Goal: Complete application form

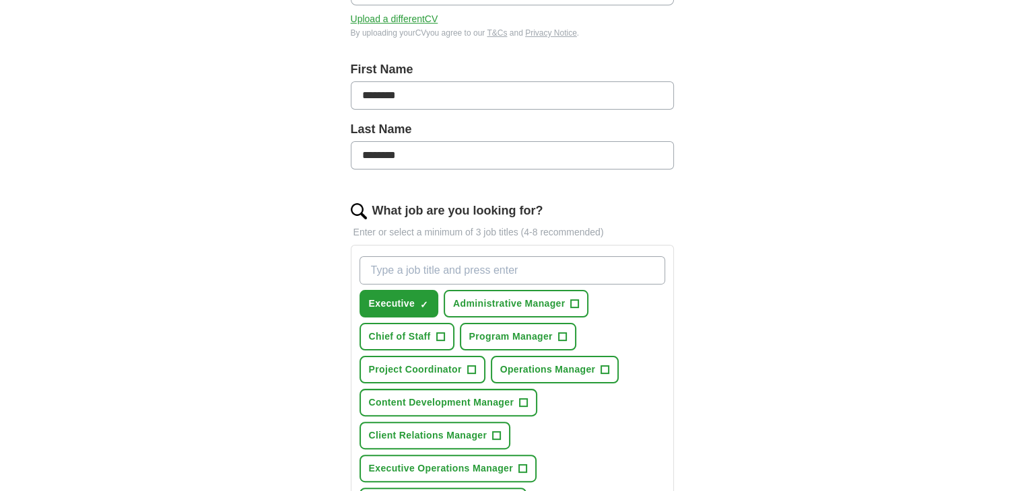
scroll to position [337, 0]
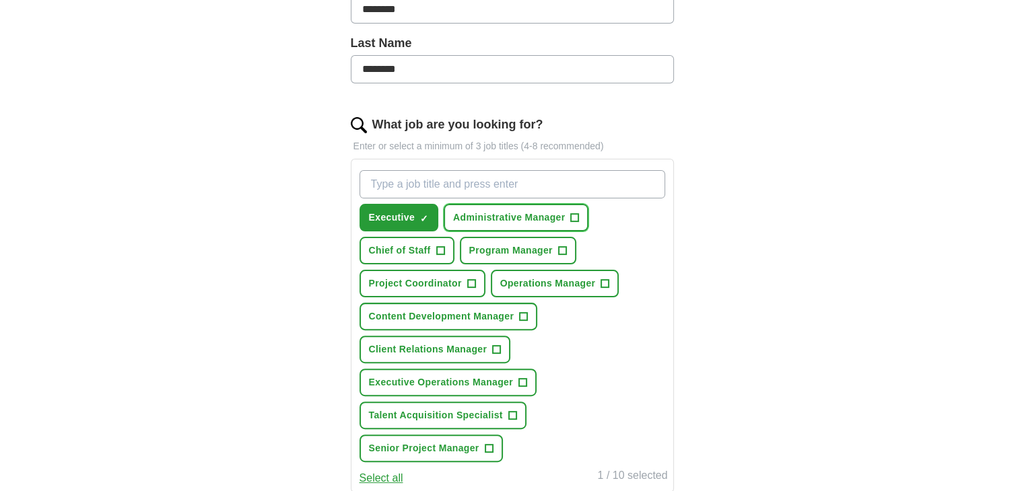
click at [571, 218] on span "+" at bounding box center [575, 218] width 8 height 11
click at [433, 248] on button "Chief of Staff +" at bounding box center [406, 251] width 95 height 28
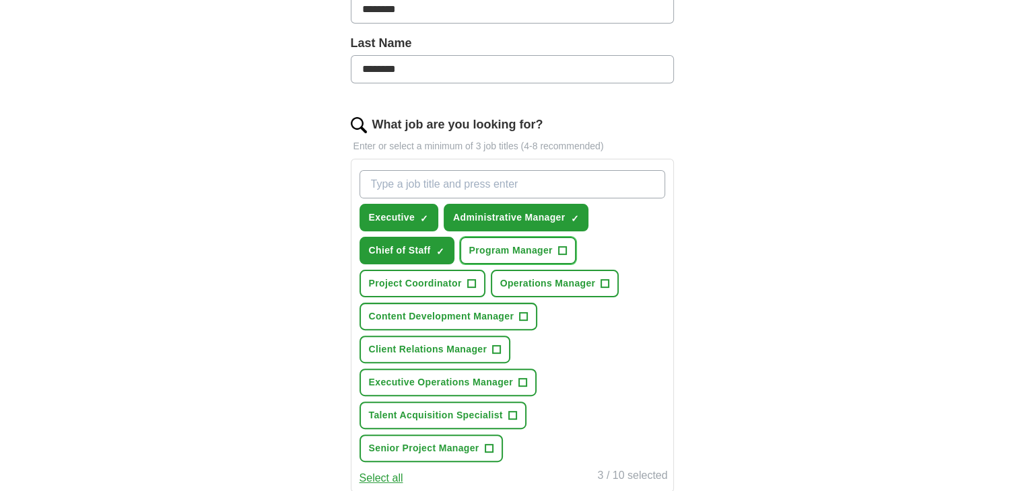
click at [563, 249] on span "+" at bounding box center [562, 251] width 8 height 11
click at [468, 279] on span "+" at bounding box center [471, 284] width 8 height 11
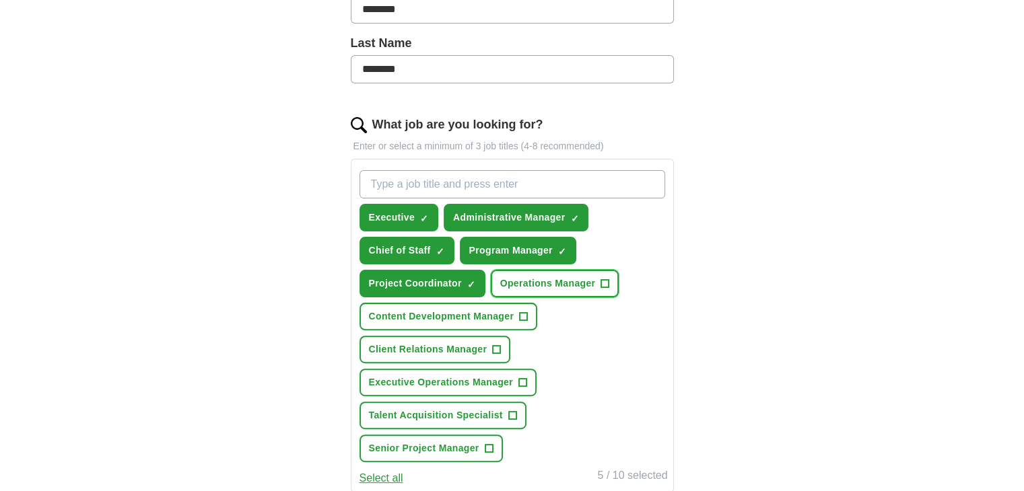
click at [606, 283] on span "+" at bounding box center [605, 284] width 8 height 11
click at [493, 345] on span "+" at bounding box center [497, 350] width 8 height 11
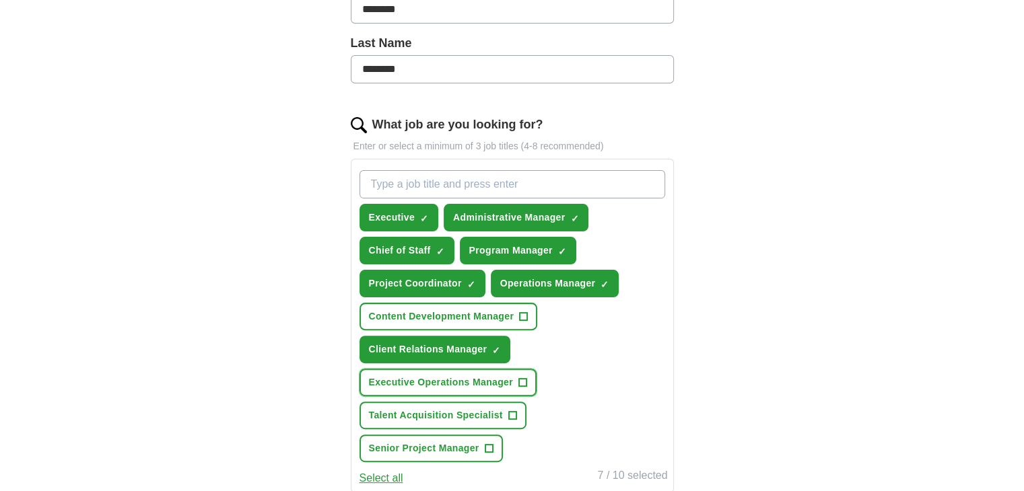
click at [526, 375] on button "Executive Operations Manager +" at bounding box center [447, 383] width 177 height 28
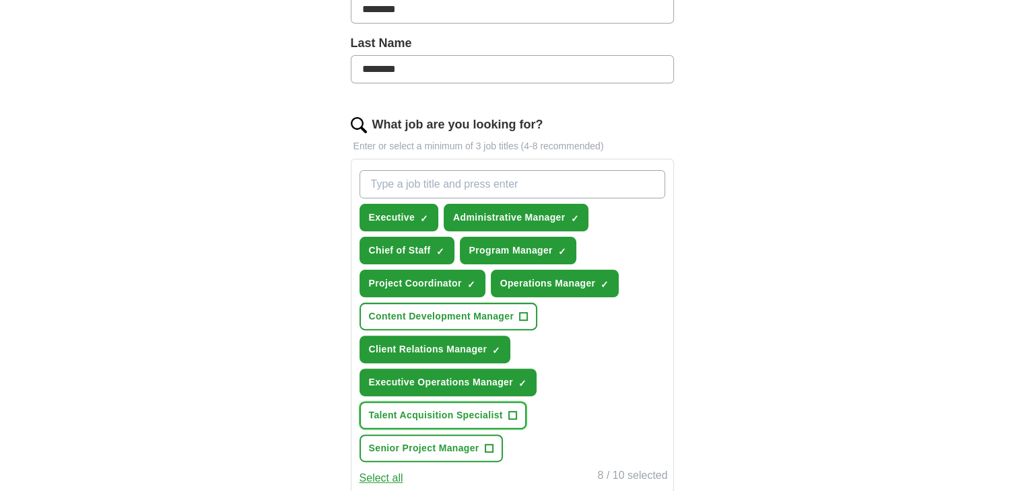
click at [517, 406] on button "Talent Acquisition Specialist +" at bounding box center [442, 416] width 167 height 28
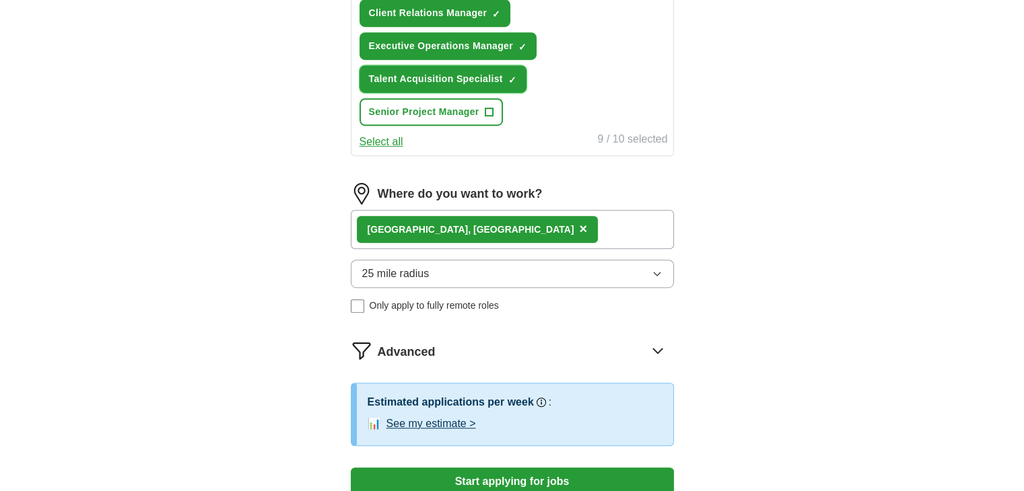
scroll to position [857, 0]
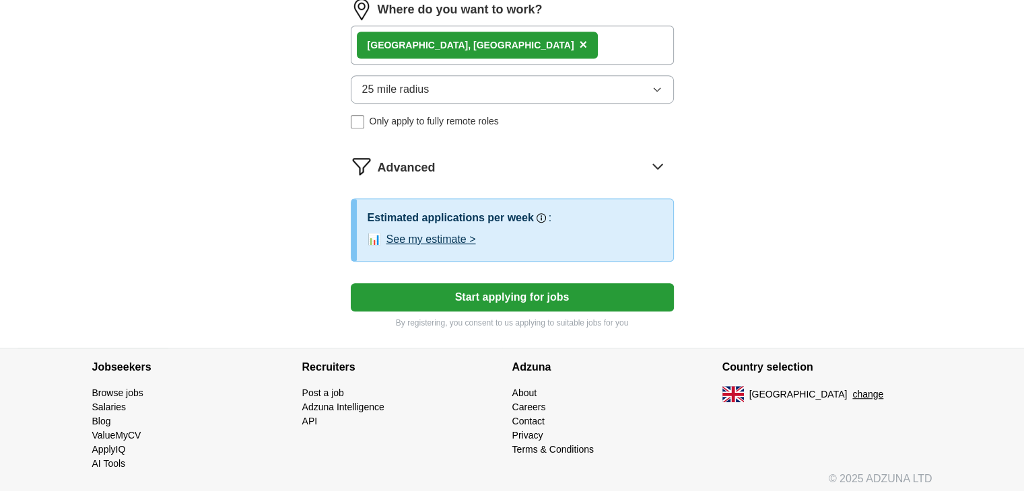
click at [507, 293] on button "Start applying for jobs" at bounding box center [512, 297] width 323 height 28
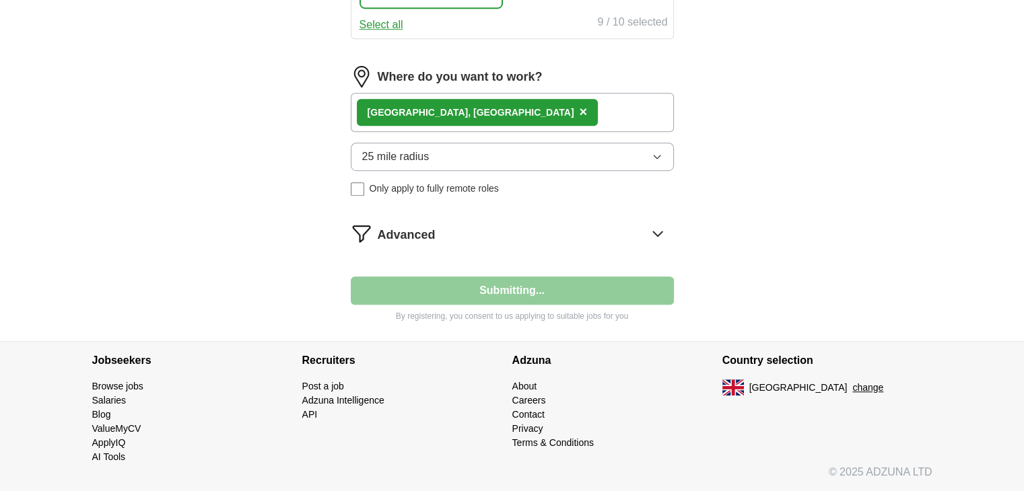
scroll to position [783, 0]
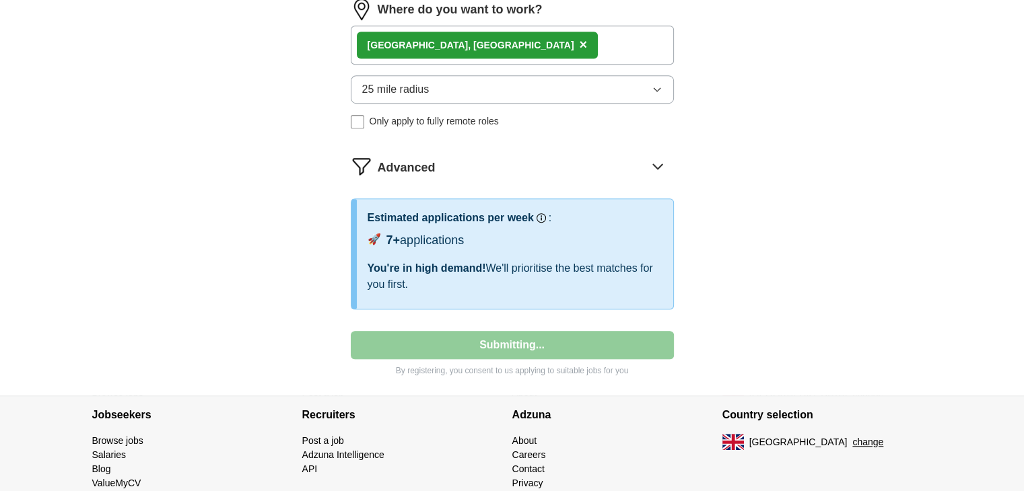
select select "**"
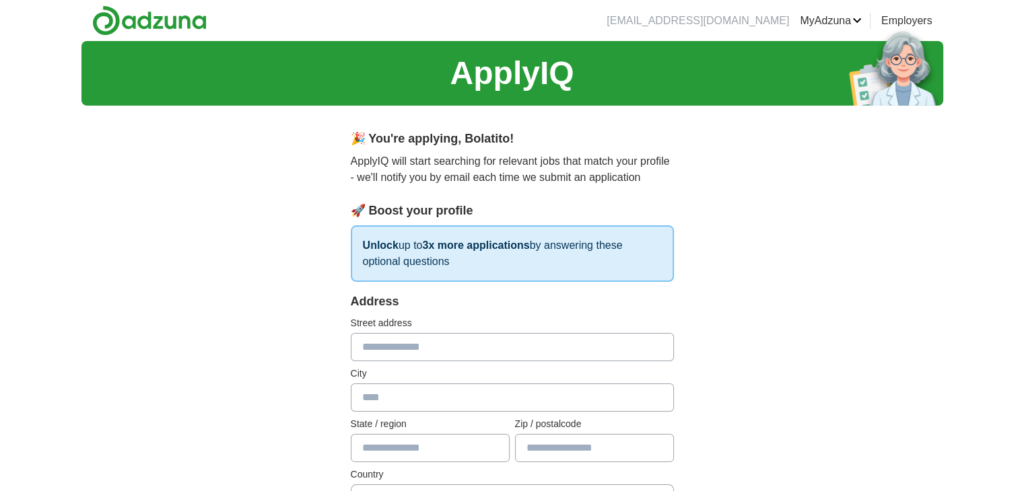
scroll to position [67, 0]
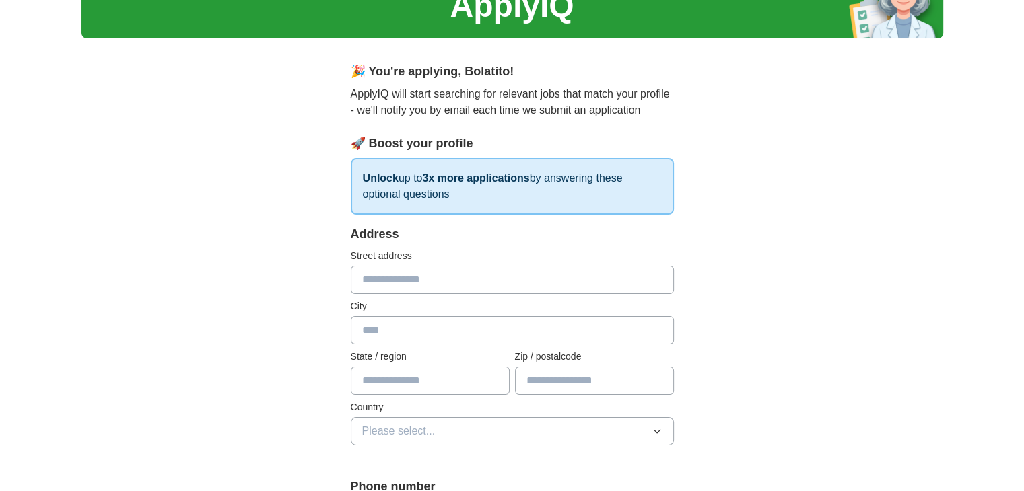
click at [469, 283] on input "text" at bounding box center [512, 280] width 323 height 28
type input "**********"
type input "********"
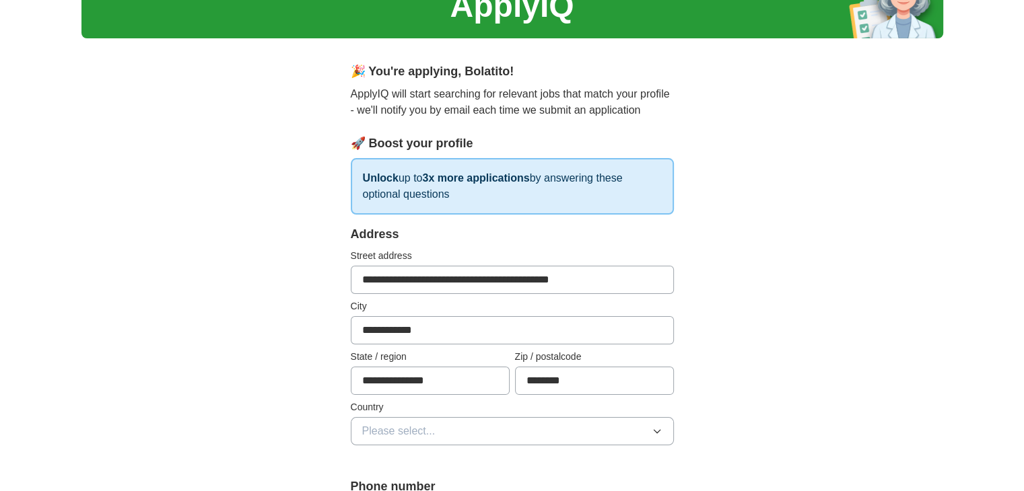
click at [462, 430] on button "Please select..." at bounding box center [512, 431] width 323 height 28
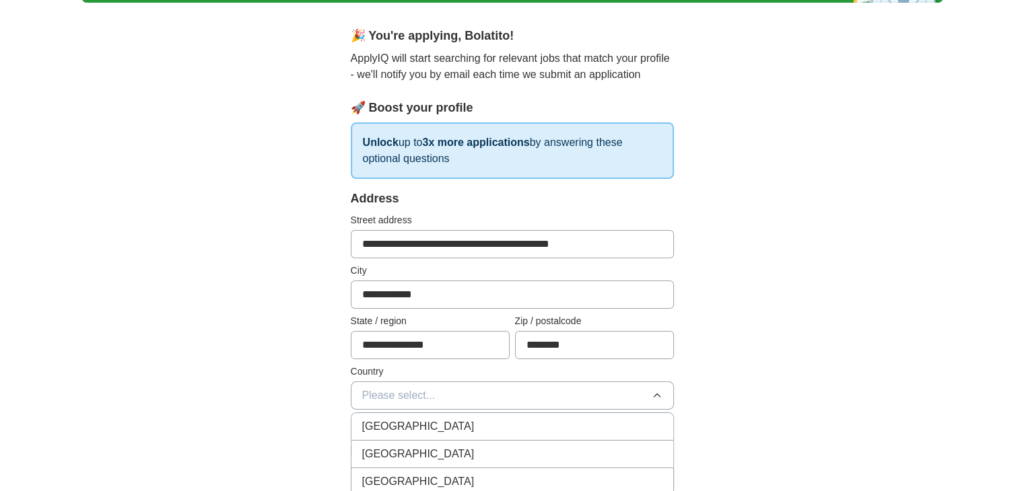
scroll to position [135, 0]
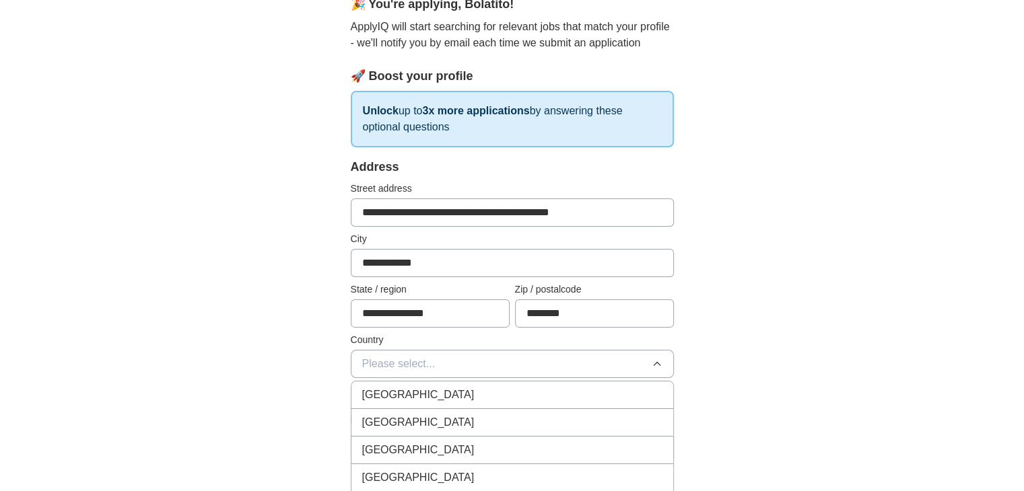
click at [460, 392] on div "[GEOGRAPHIC_DATA]" at bounding box center [512, 395] width 300 height 16
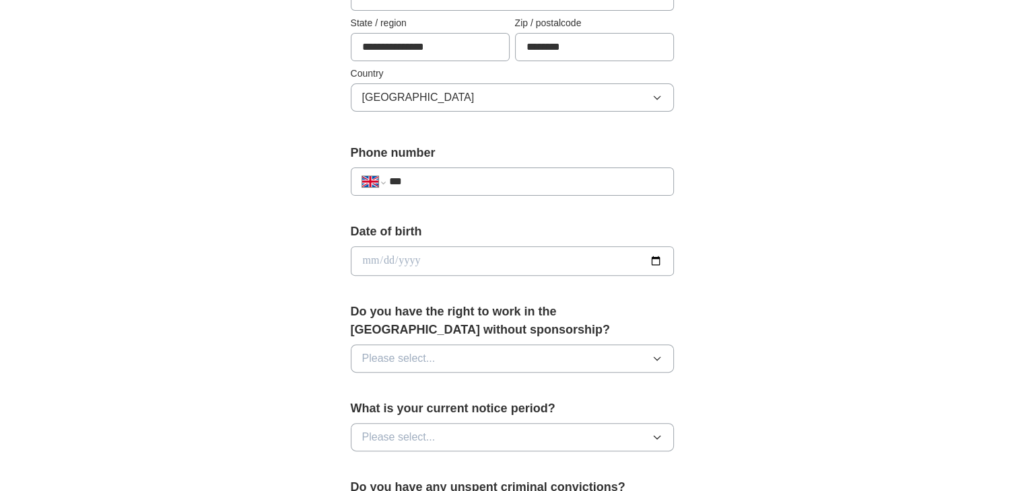
scroll to position [404, 0]
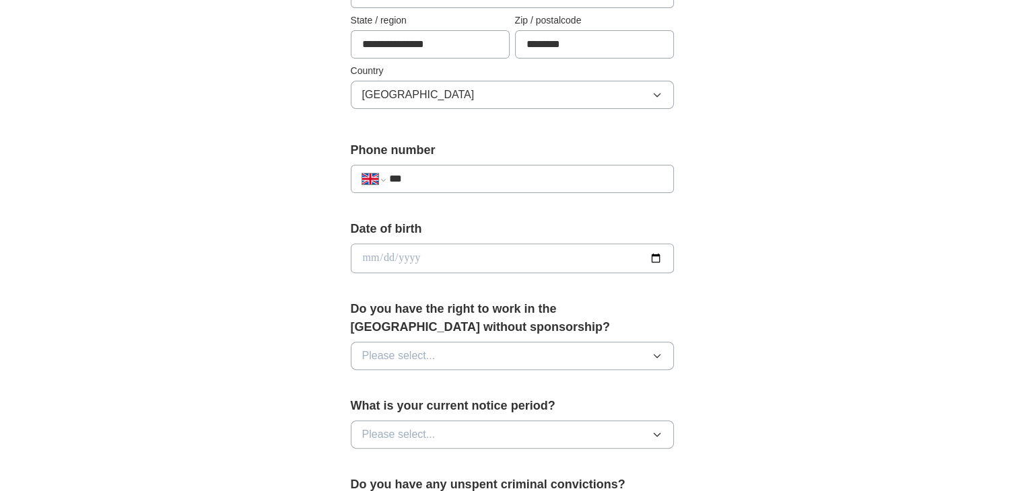
click at [471, 178] on input "***" at bounding box center [524, 179] width 273 height 16
type input "**********"
click at [466, 256] on input "date" at bounding box center [512, 259] width 323 height 30
click at [654, 262] on input "date" at bounding box center [512, 259] width 323 height 30
type input "**********"
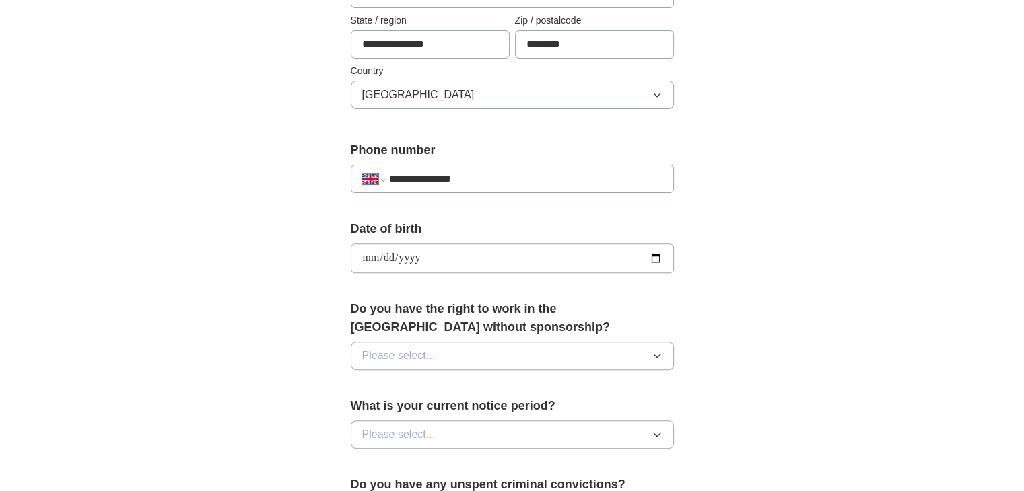
click at [452, 345] on button "Please select..." at bounding box center [512, 356] width 323 height 28
click at [452, 385] on div "Yes" at bounding box center [512, 387] width 300 height 16
click at [456, 351] on button "Yes" at bounding box center [512, 356] width 323 height 28
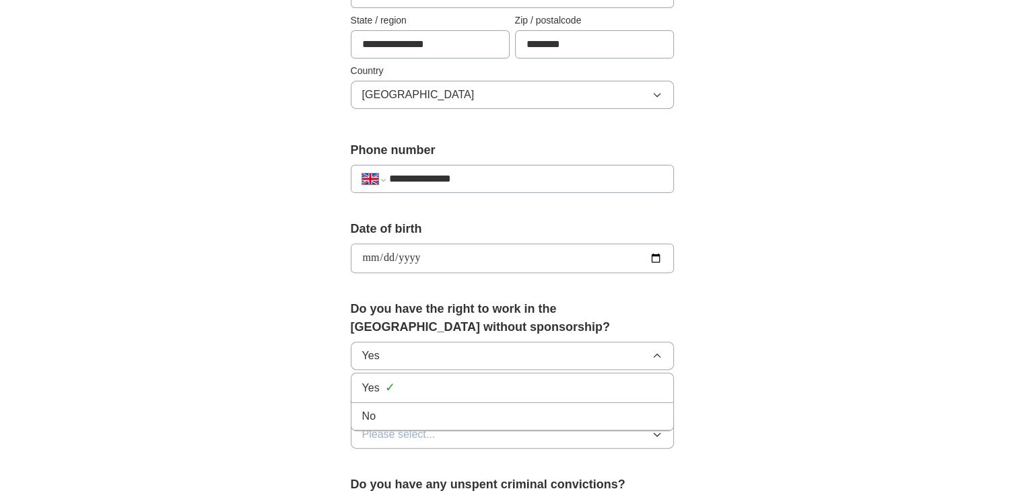
click at [447, 417] on div "No" at bounding box center [512, 417] width 300 height 16
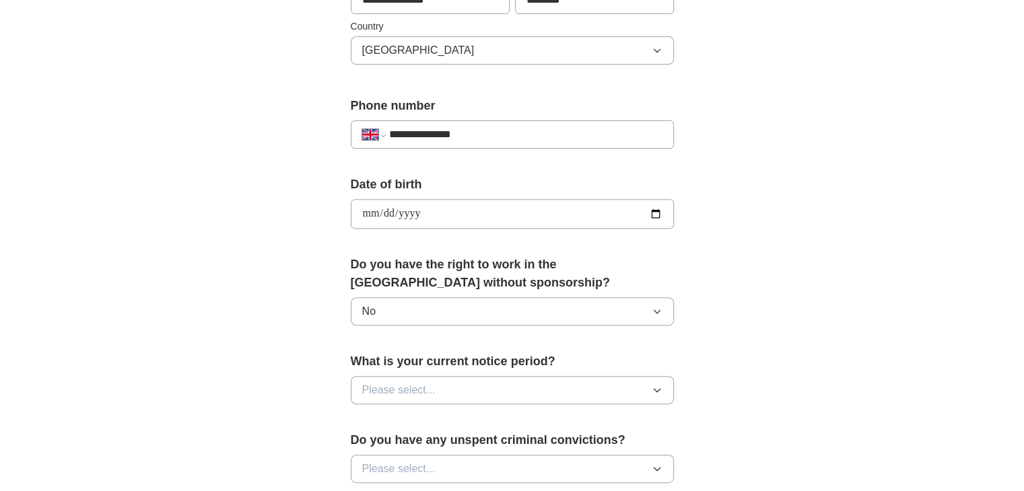
scroll to position [471, 0]
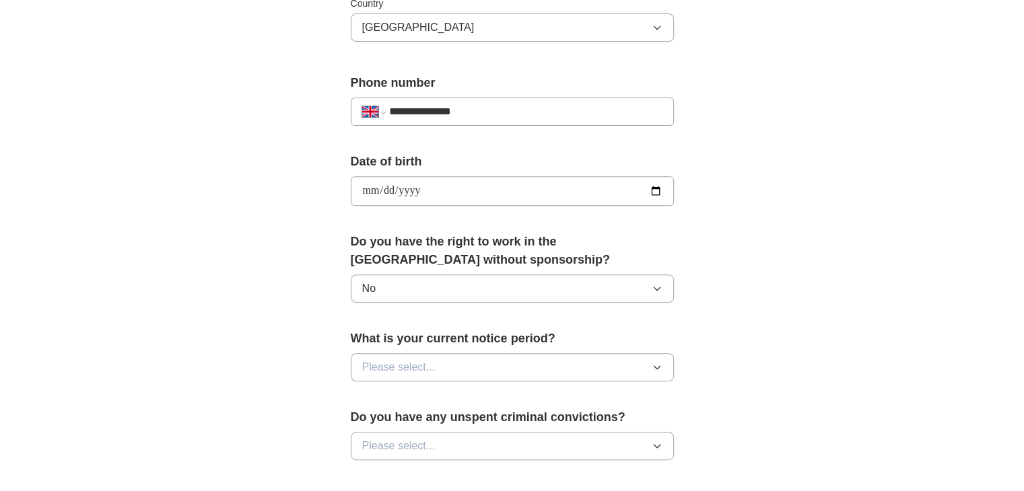
click at [449, 365] on button "Please select..." at bounding box center [512, 367] width 323 height 28
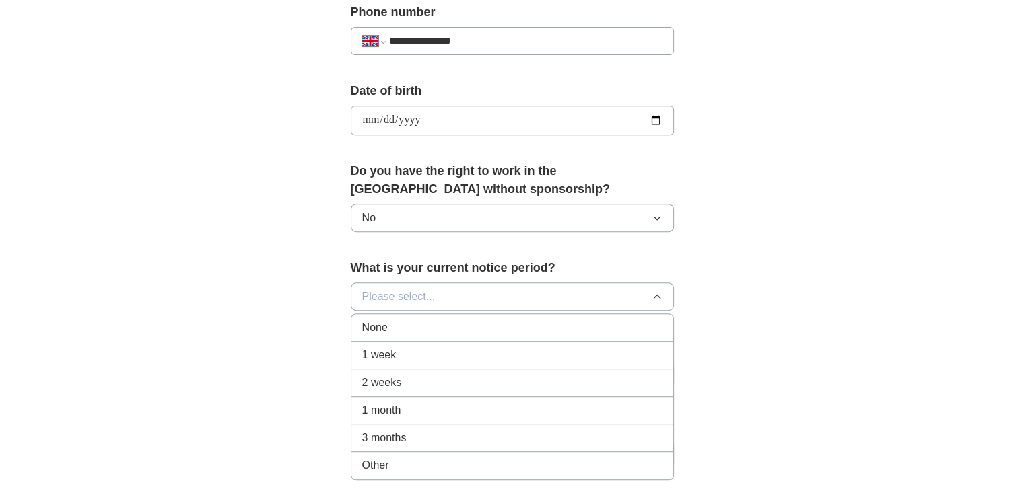
scroll to position [673, 0]
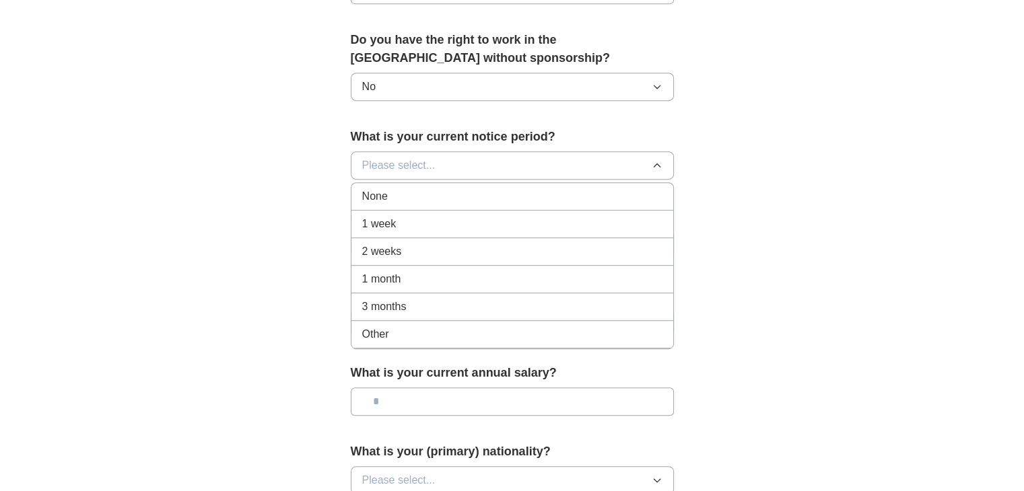
click at [470, 200] on div "None" at bounding box center [512, 196] width 300 height 16
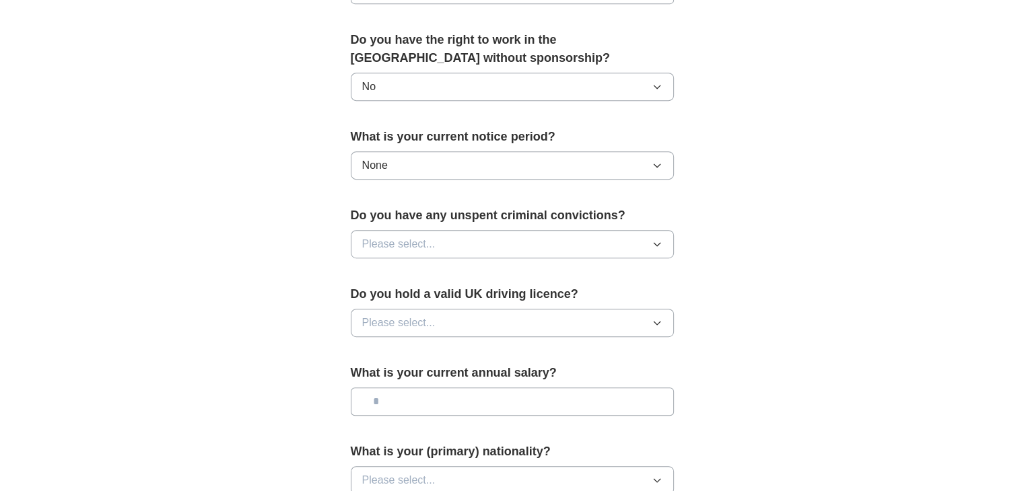
click at [454, 240] on button "Please select..." at bounding box center [512, 244] width 323 height 28
click at [420, 305] on div "No" at bounding box center [512, 303] width 300 height 16
click at [417, 319] on span "Please select..." at bounding box center [398, 323] width 73 height 16
click at [400, 386] on div "No" at bounding box center [512, 382] width 300 height 16
click at [398, 410] on input "text" at bounding box center [512, 402] width 323 height 28
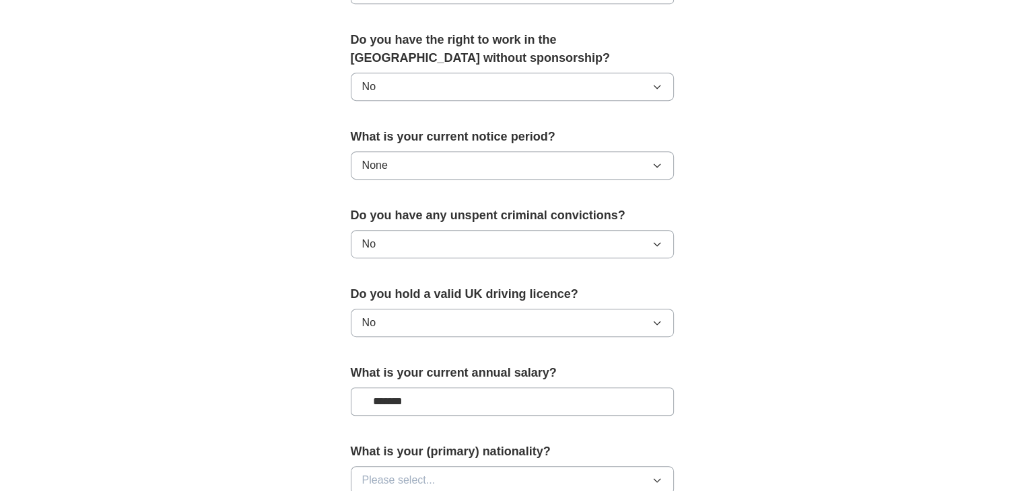
type input "*******"
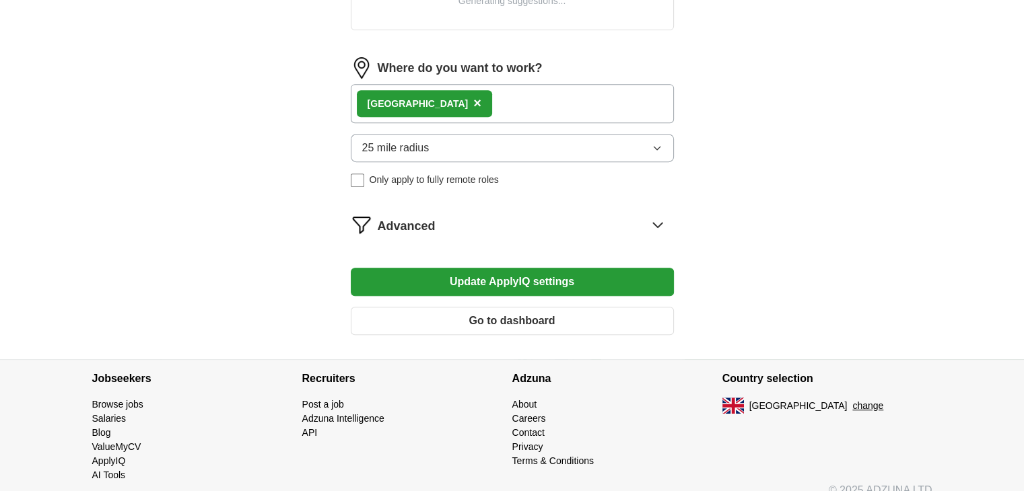
scroll to position [608, 0]
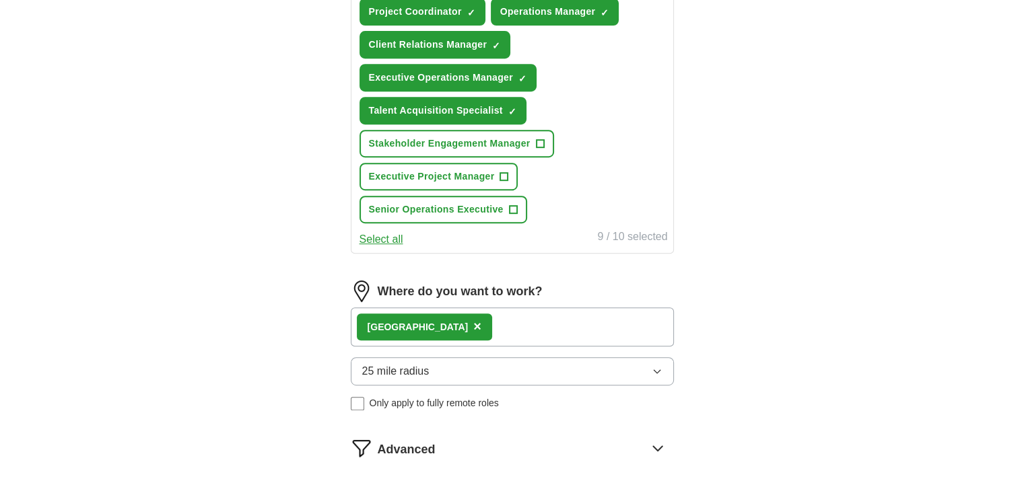
click at [536, 263] on form "Select a CV [PERSON_NAME].[PERSON_NAME]. CV.pdf [DATE] 10:51 Upload a different…" at bounding box center [512, 72] width 323 height 994
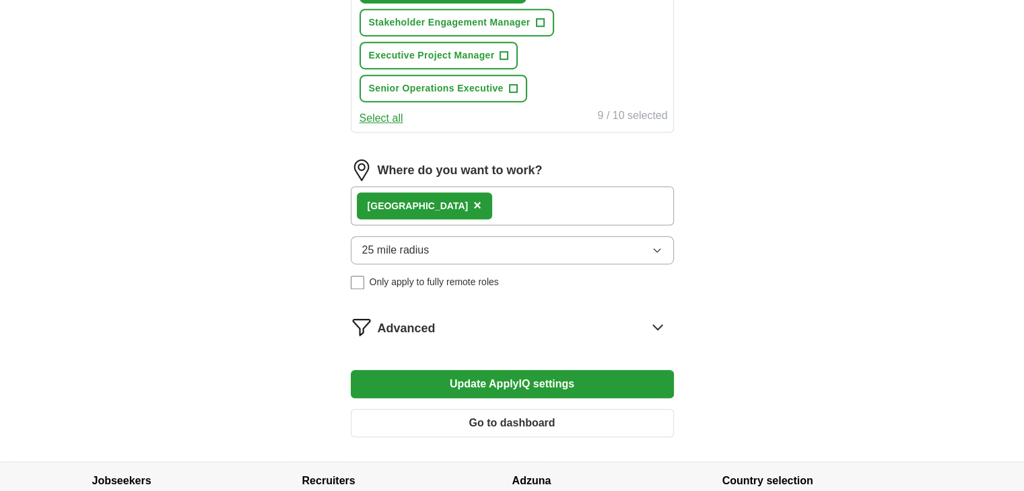
scroll to position [843, 0]
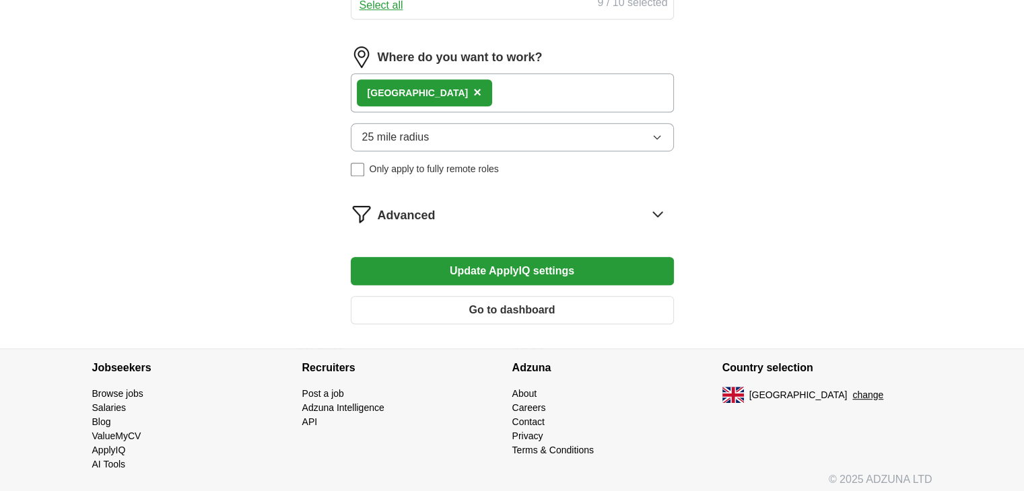
click at [532, 260] on button "Update ApplyIQ settings" at bounding box center [512, 271] width 323 height 28
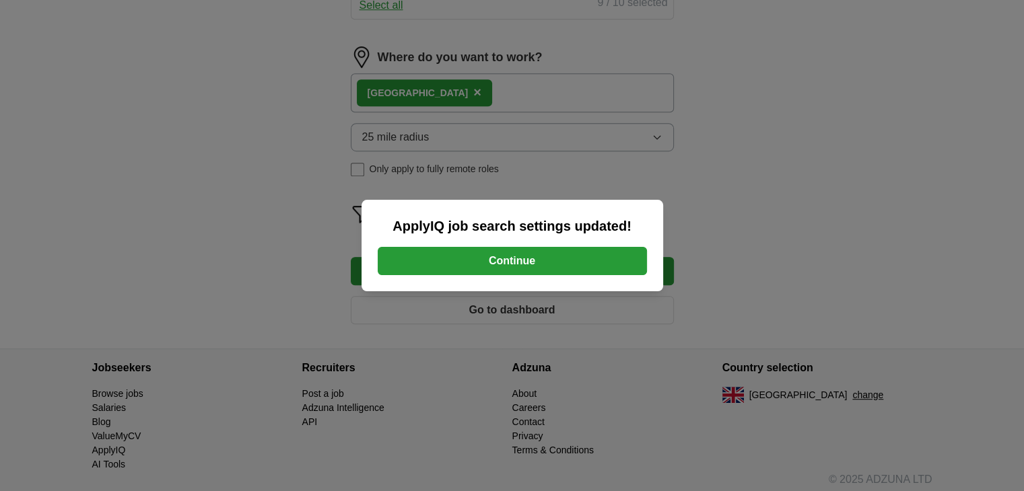
click at [532, 260] on button "Continue" at bounding box center [512, 261] width 269 height 28
